Goal: Task Accomplishment & Management: Manage account settings

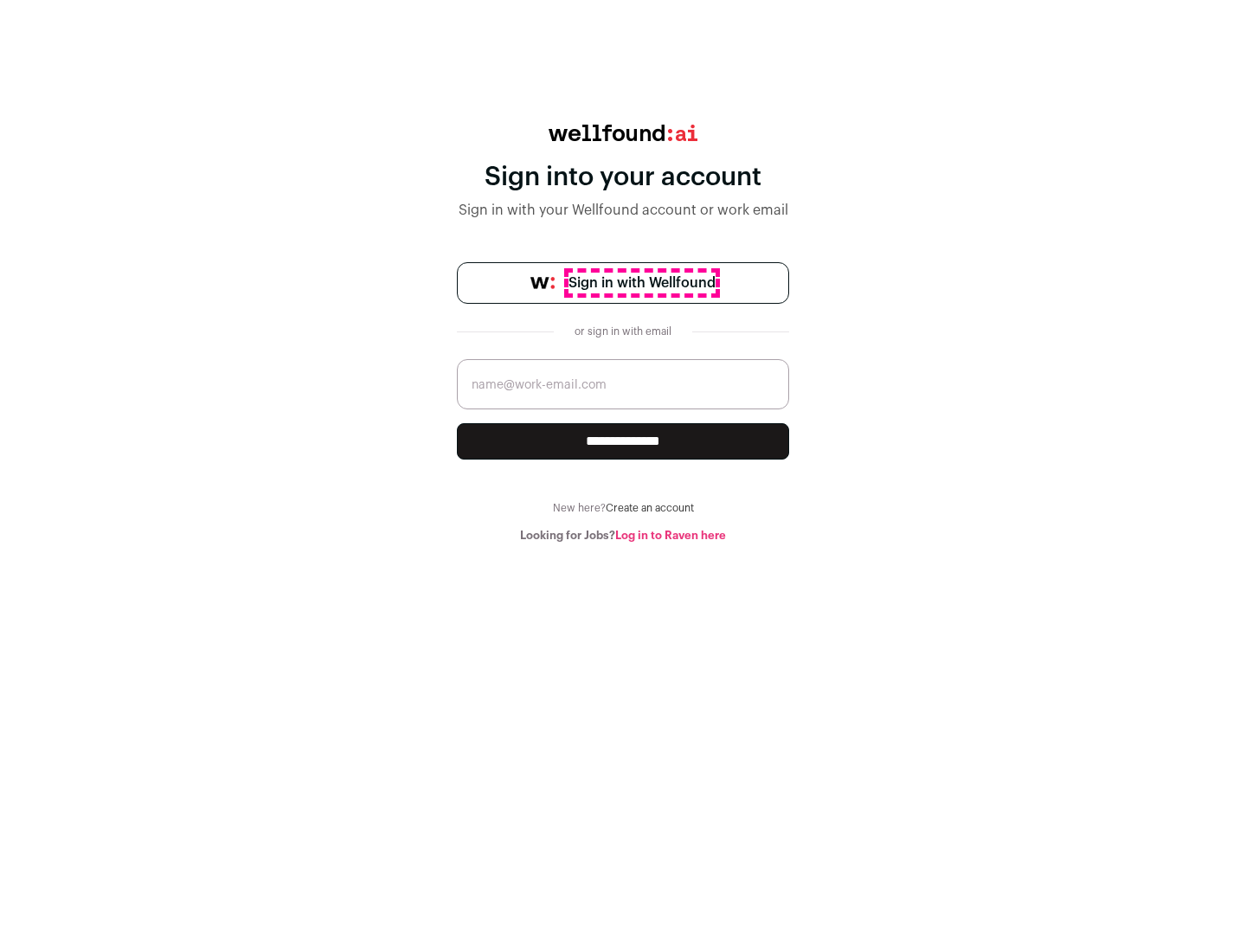
click at [641, 283] on span "Sign in with Wellfound" at bounding box center [642, 283] width 147 height 21
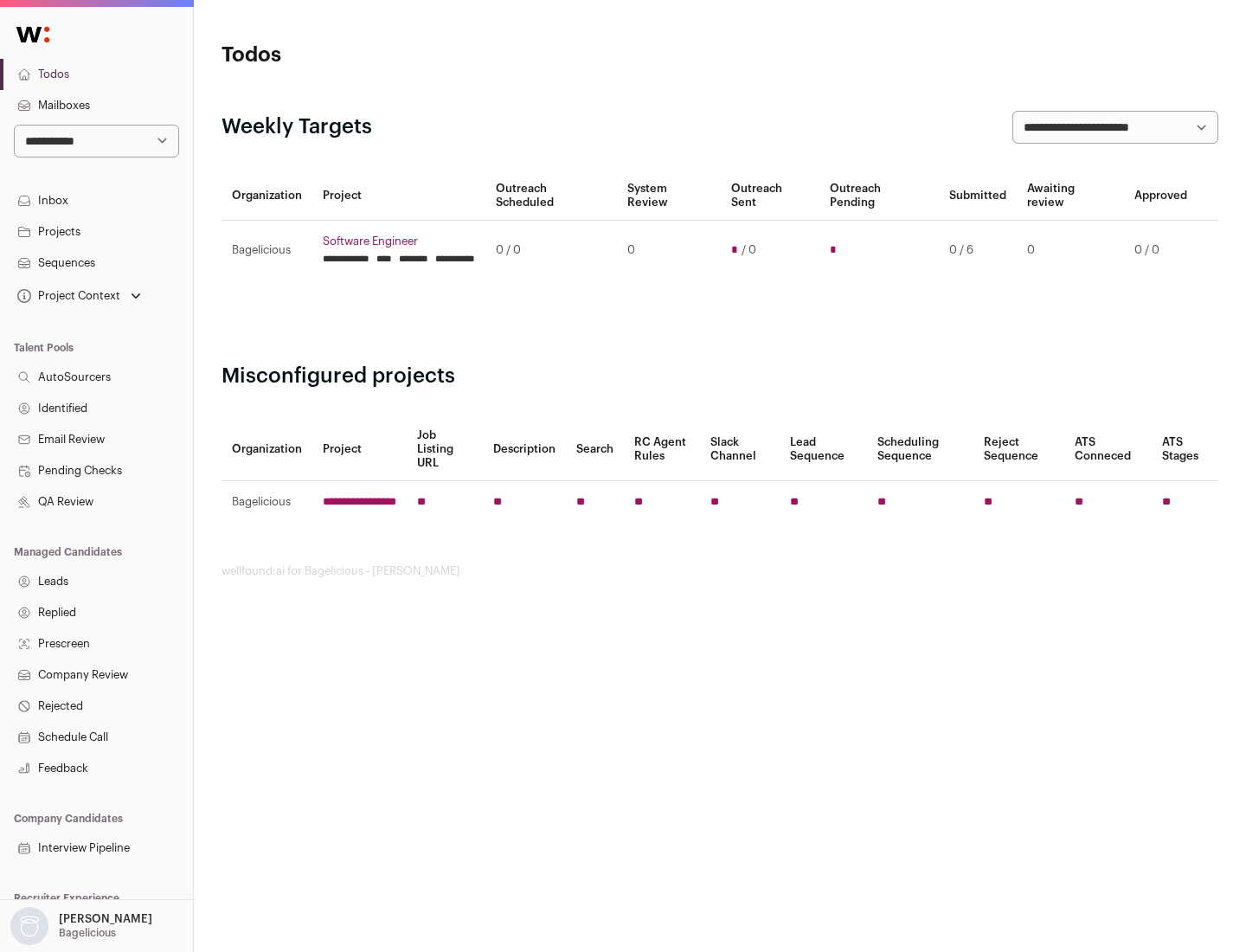
click at [96, 231] on link "Projects" at bounding box center [96, 231] width 193 height 31
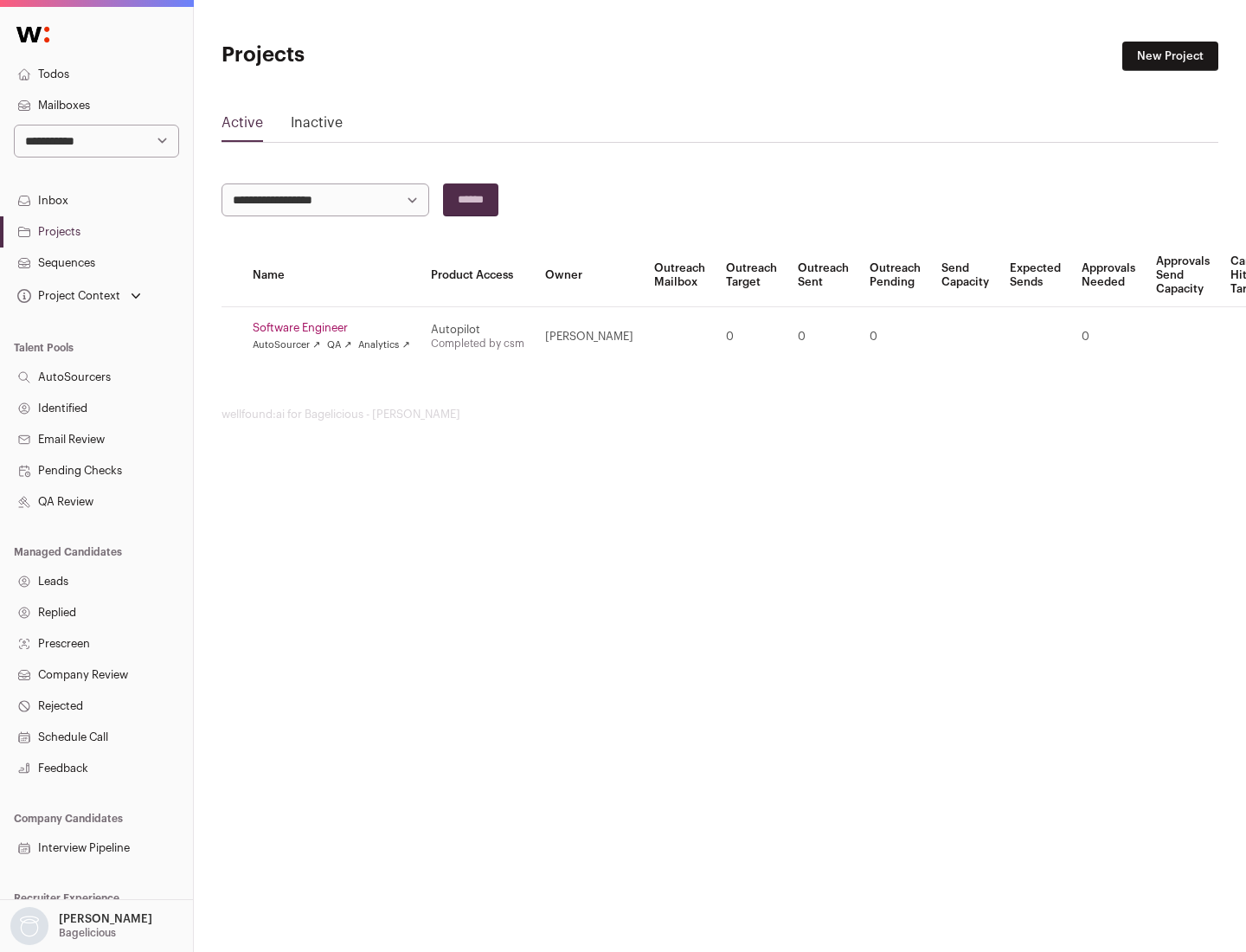
click at [336, 328] on link "Software Engineer" at bounding box center [331, 329] width 157 height 14
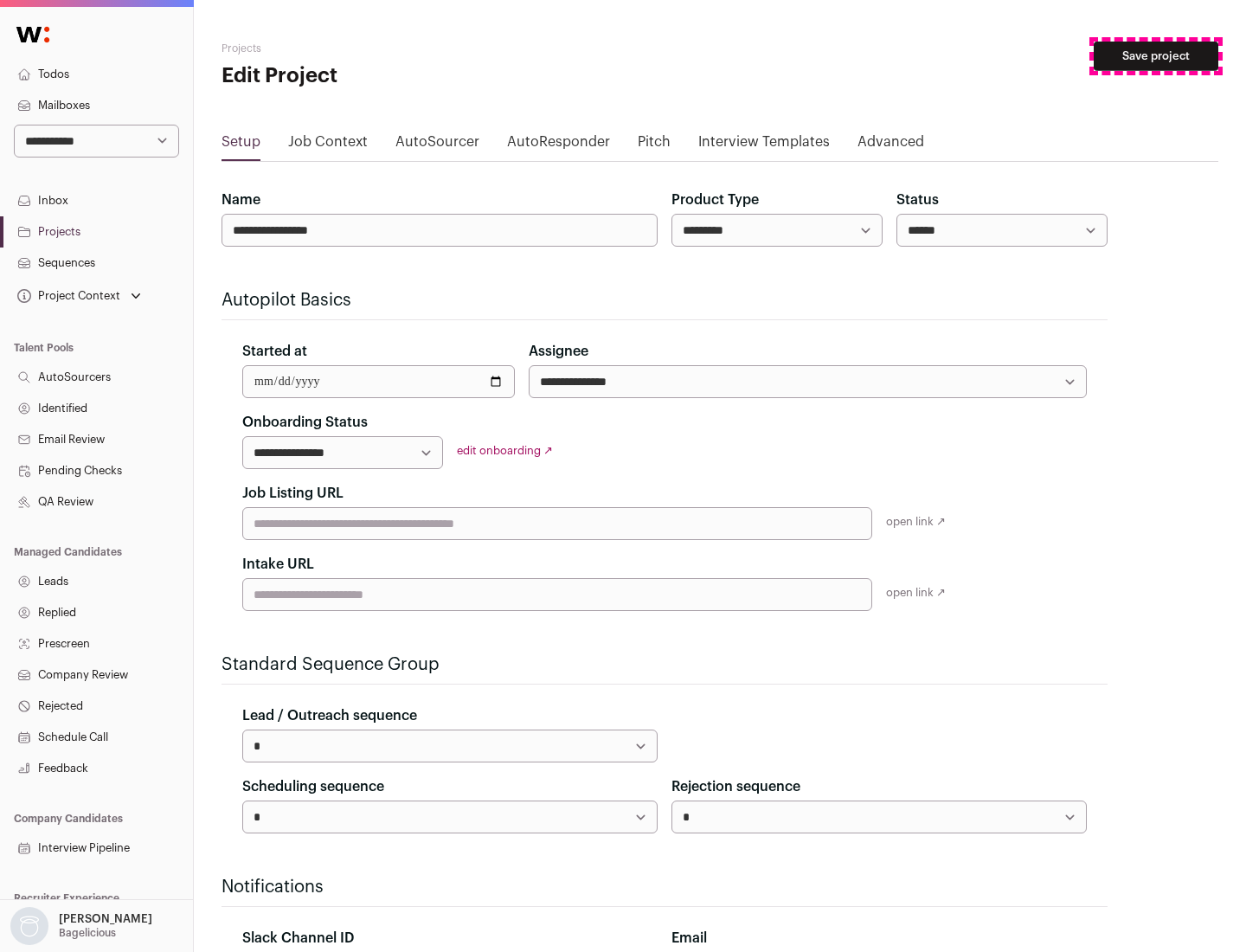
click at [1156, 57] on button "Save project" at bounding box center [1156, 56] width 125 height 29
